Goal: Navigation & Orientation: Find specific page/section

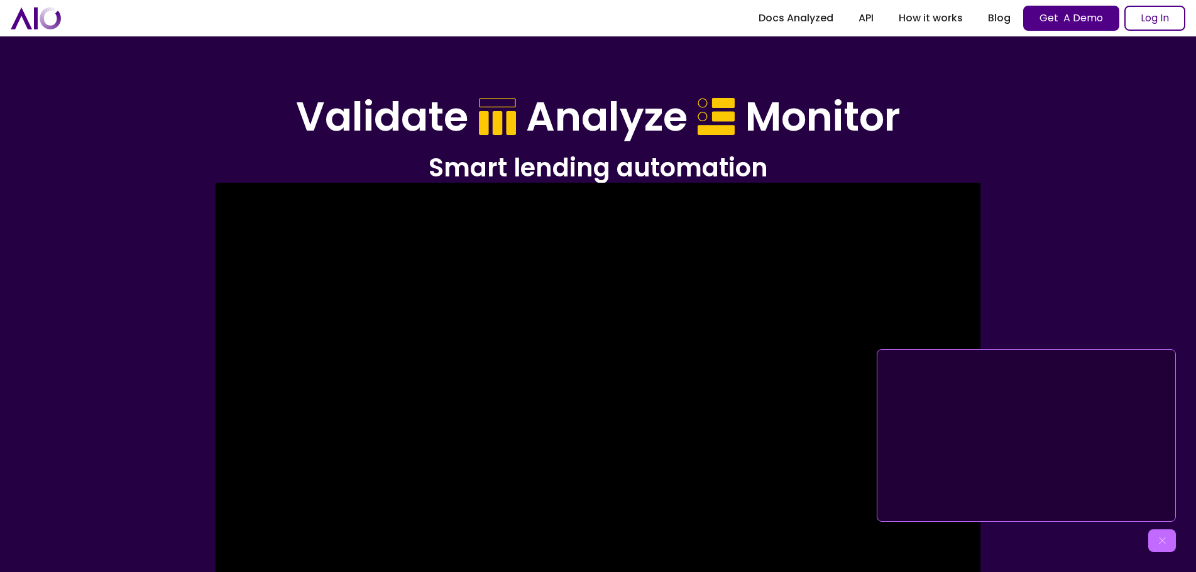
click at [817, 12] on link "Docs Analyzed" at bounding box center [796, 18] width 100 height 23
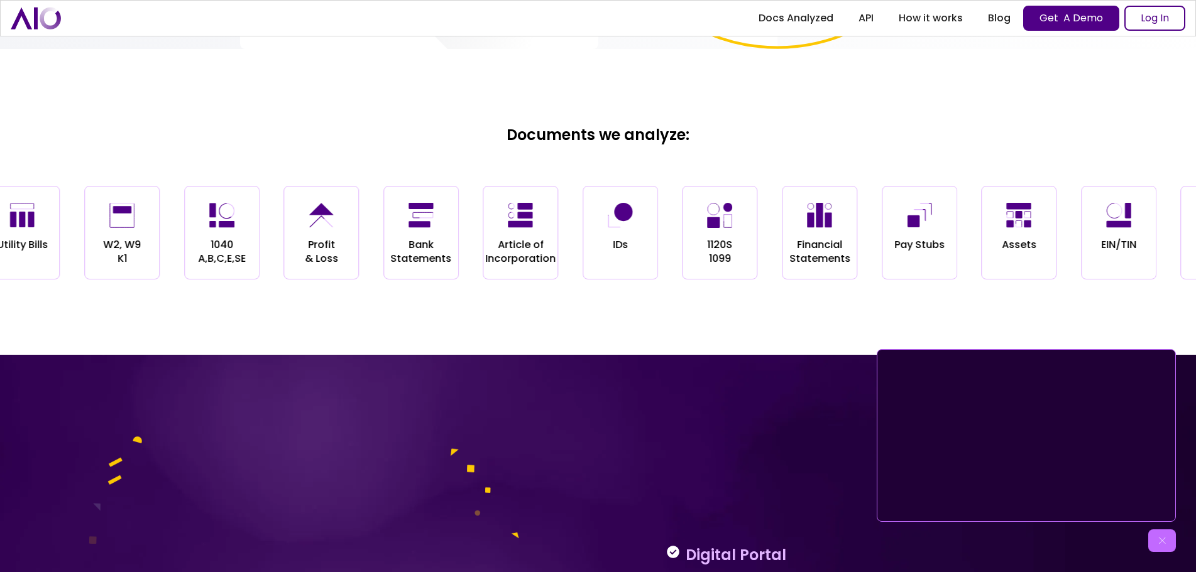
scroll to position [1482, 0]
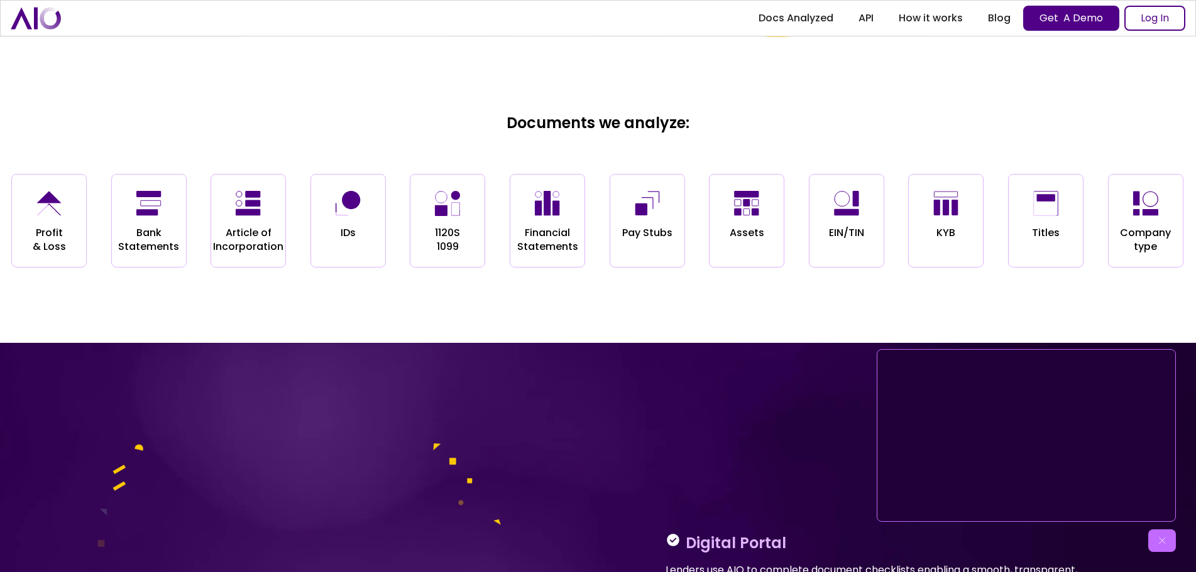
click at [1167, 535] on img at bounding box center [1162, 541] width 13 height 13
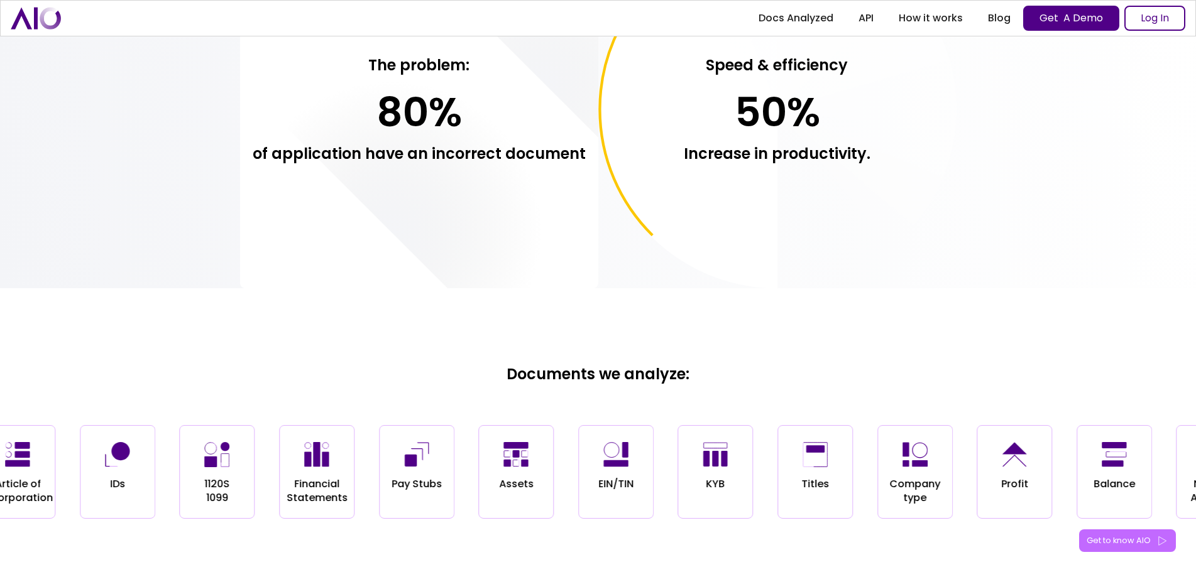
scroll to position [980, 0]
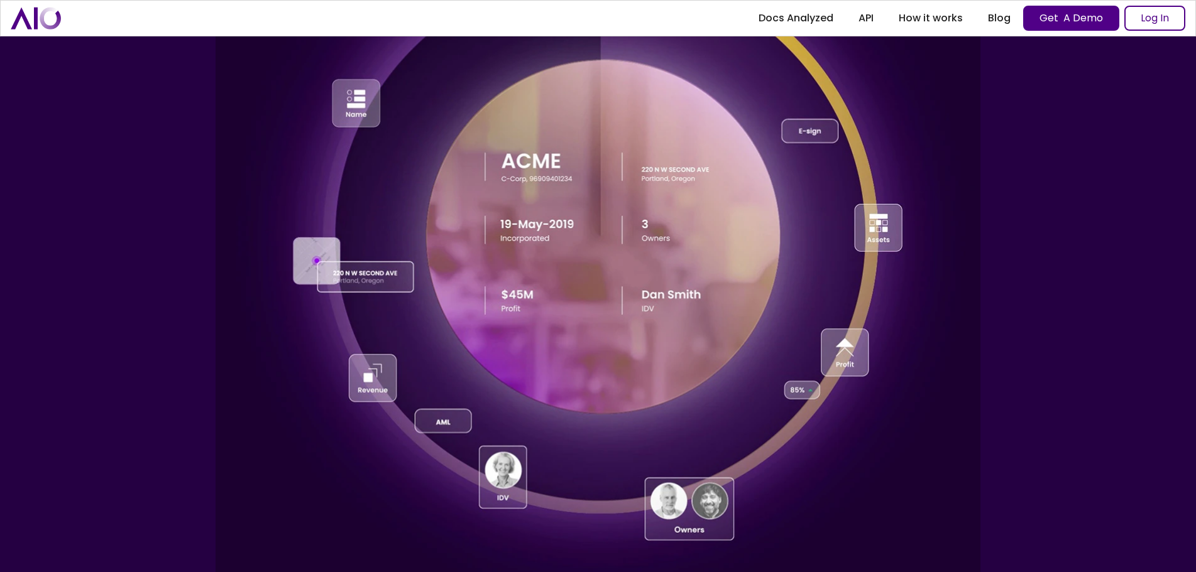
scroll to position [314, 0]
